Goal: Connect with others: Connect with others

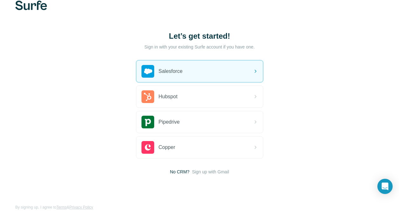
scroll to position [15, 0]
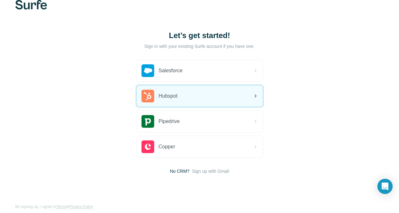
click at [220, 100] on div "Hubspot" at bounding box center [199, 96] width 126 height 22
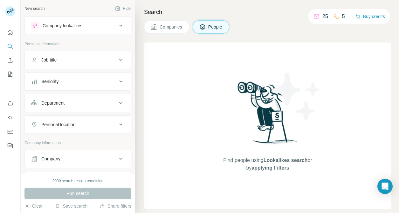
click at [103, 23] on div "Company lookalikes" at bounding box center [74, 26] width 86 height 8
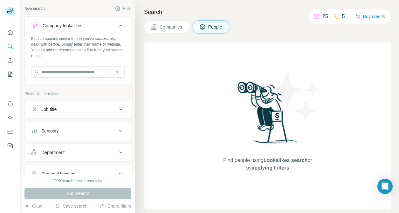
click at [103, 24] on div "Company lookalikes" at bounding box center [74, 26] width 86 height 8
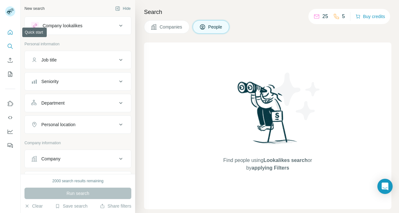
click at [9, 32] on icon "Quick start" at bounding box center [10, 32] width 6 height 6
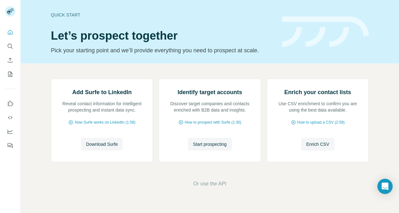
scroll to position [30, 0]
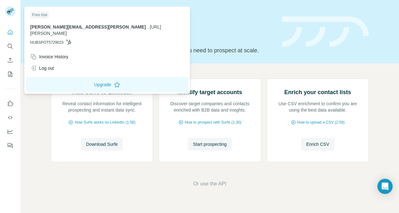
click at [10, 9] on rect at bounding box center [10, 11] width 10 height 10
click at [41, 15] on div "Free trial" at bounding box center [39, 15] width 19 height 8
click at [11, 33] on icon "Quick start" at bounding box center [10, 32] width 6 height 6
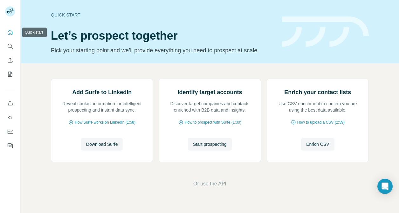
click at [8, 34] on icon "Quick start" at bounding box center [10, 32] width 6 height 6
